Goal: Task Accomplishment & Management: Complete application form

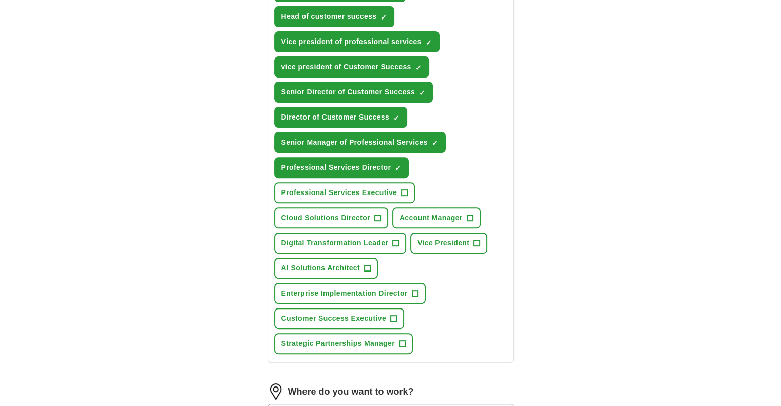
scroll to position [520, 0]
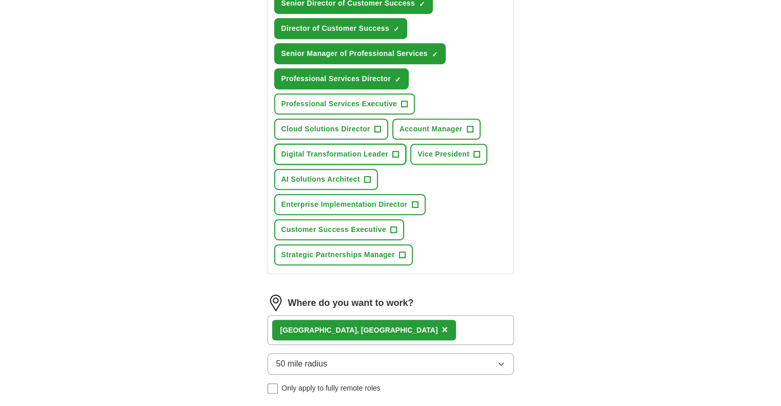
click at [394, 150] on span "+" at bounding box center [396, 154] width 6 height 8
click at [474, 150] on span "+" at bounding box center [477, 154] width 6 height 8
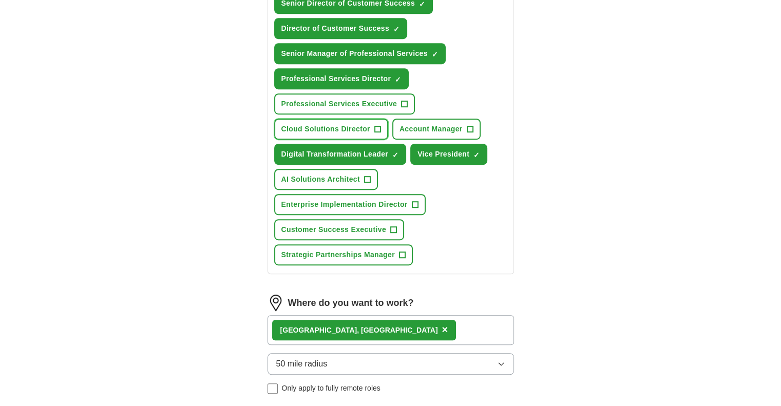
click at [376, 125] on span "+" at bounding box center [377, 129] width 6 height 8
click at [281, 362] on span "50 mile radius" at bounding box center [301, 364] width 51 height 12
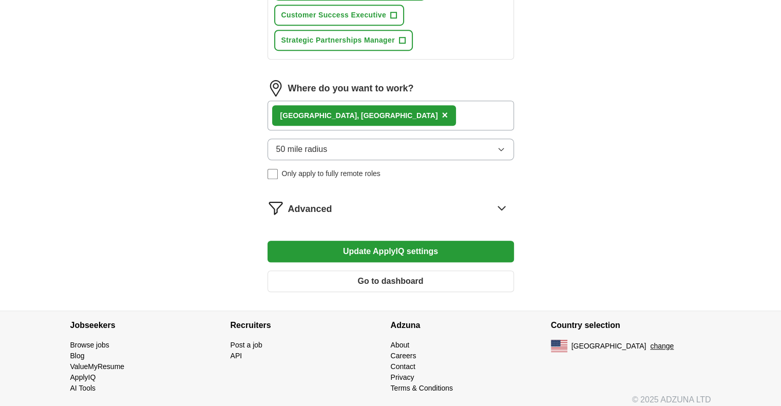
click at [495, 147] on button "50 mile radius" at bounding box center [390, 150] width 246 height 22
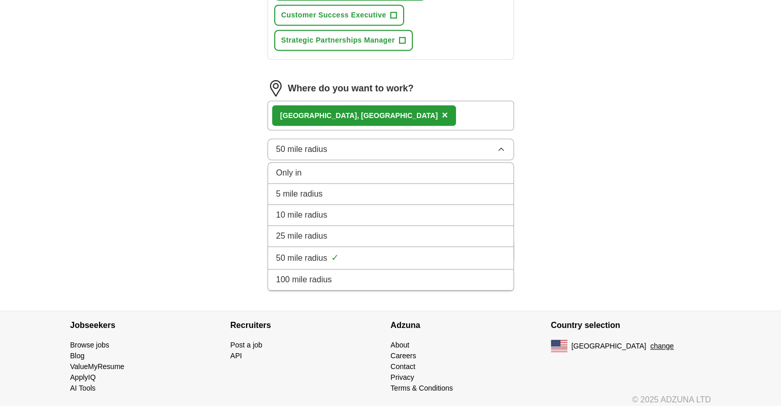
click at [495, 147] on button "50 mile radius" at bounding box center [390, 150] width 246 height 22
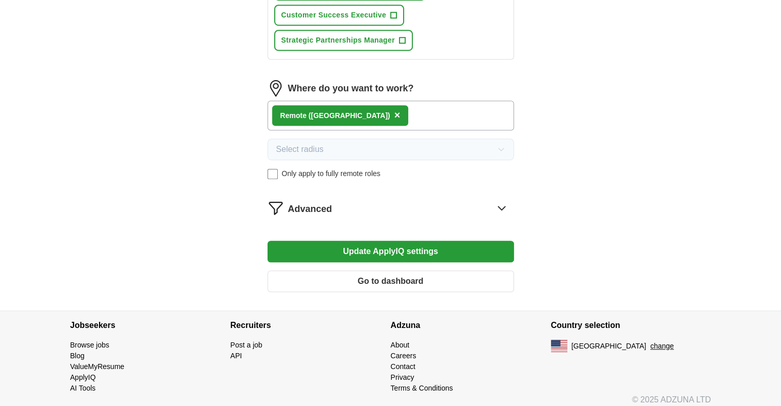
click at [388, 107] on div "Remote ([GEOGRAPHIC_DATA]) ×" at bounding box center [390, 116] width 246 height 30
click at [303, 207] on span "Advanced" at bounding box center [310, 209] width 44 height 14
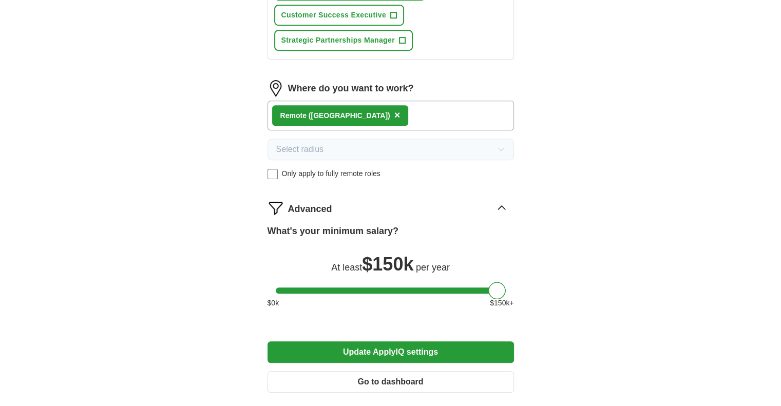
click at [373, 350] on button "Update ApplyIQ settings" at bounding box center [390, 352] width 246 height 22
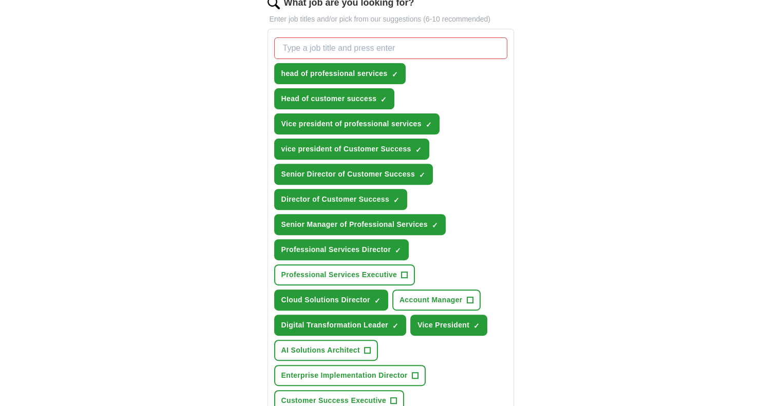
scroll to position [344, 0]
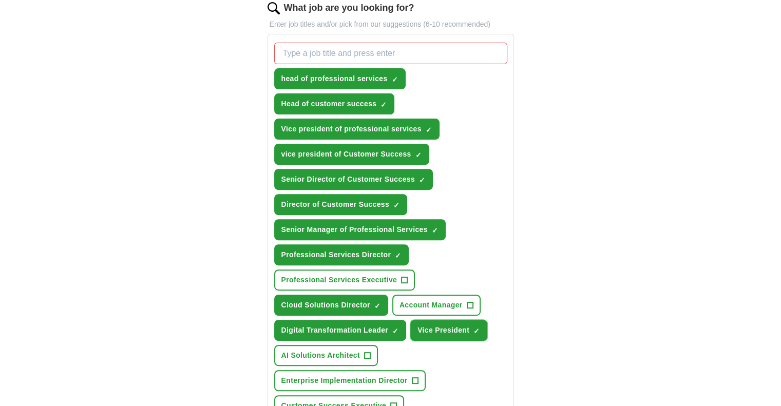
click at [0, 0] on span "×" at bounding box center [0, 0] width 0 height 0
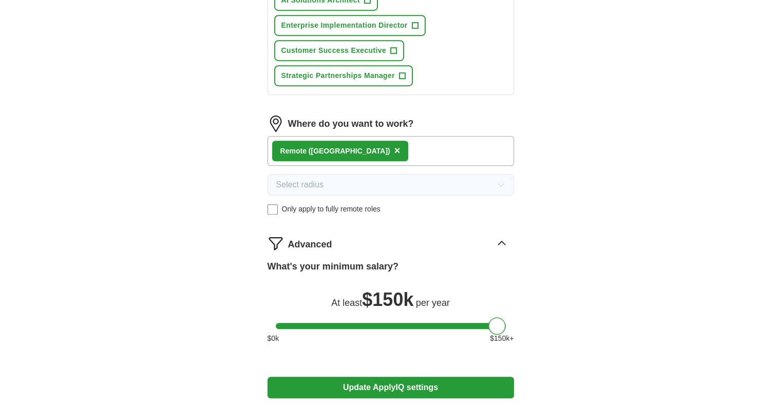
click at [369, 378] on button "Update ApplyIQ settings" at bounding box center [390, 388] width 246 height 22
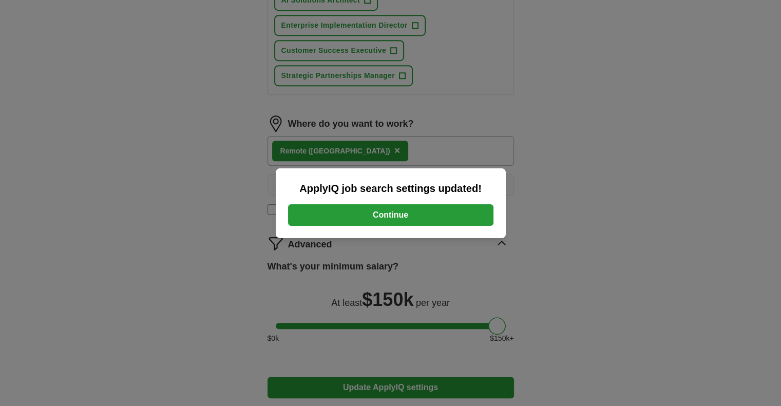
click at [383, 217] on button "Continue" at bounding box center [390, 215] width 205 height 22
